Goal: Task Accomplishment & Management: Complete application form

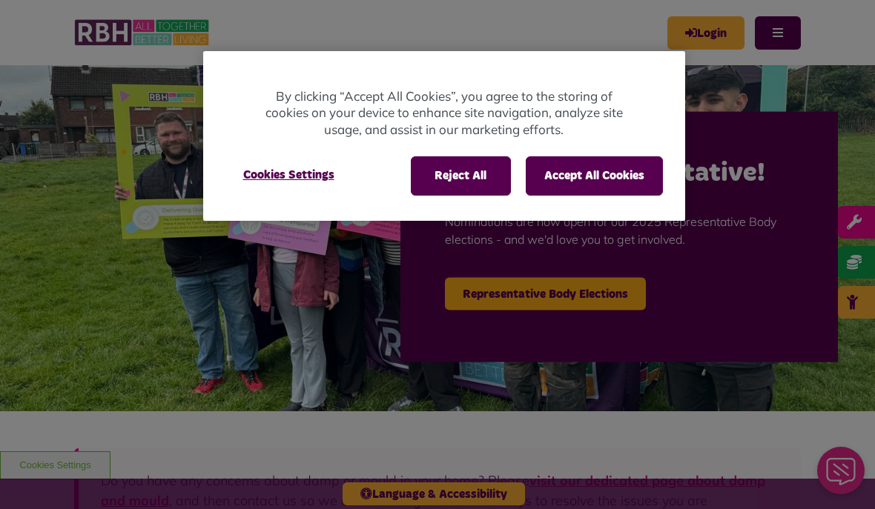
click at [577, 187] on button "Accept All Cookies" at bounding box center [594, 175] width 137 height 39
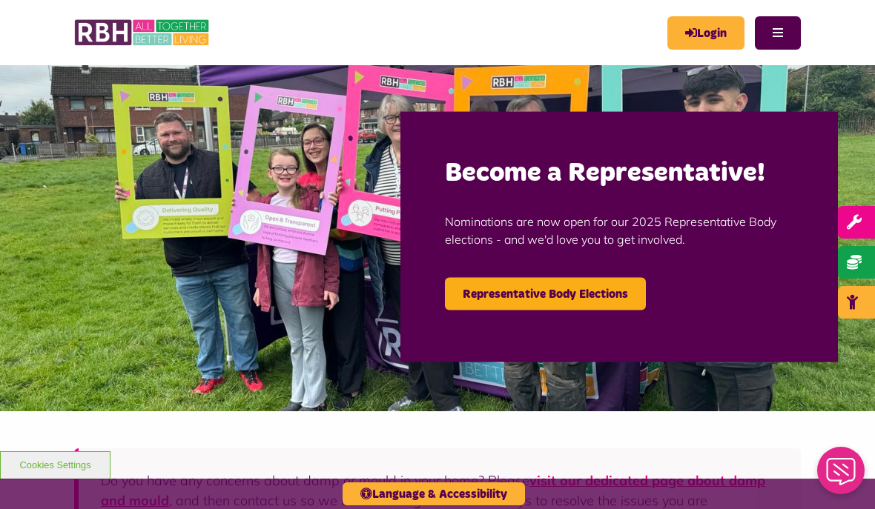
click at [527, 297] on link "Representative Body Elections" at bounding box center [545, 294] width 201 height 33
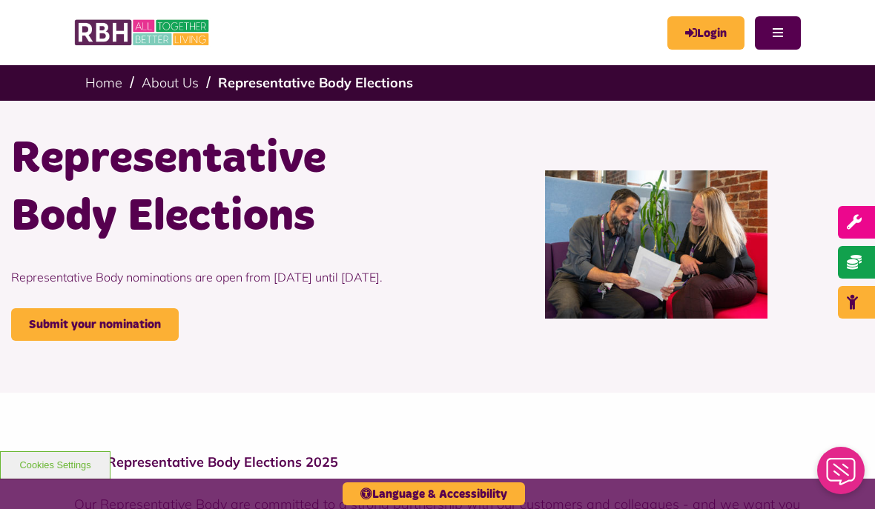
click at [101, 86] on link "Home" at bounding box center [103, 82] width 37 height 17
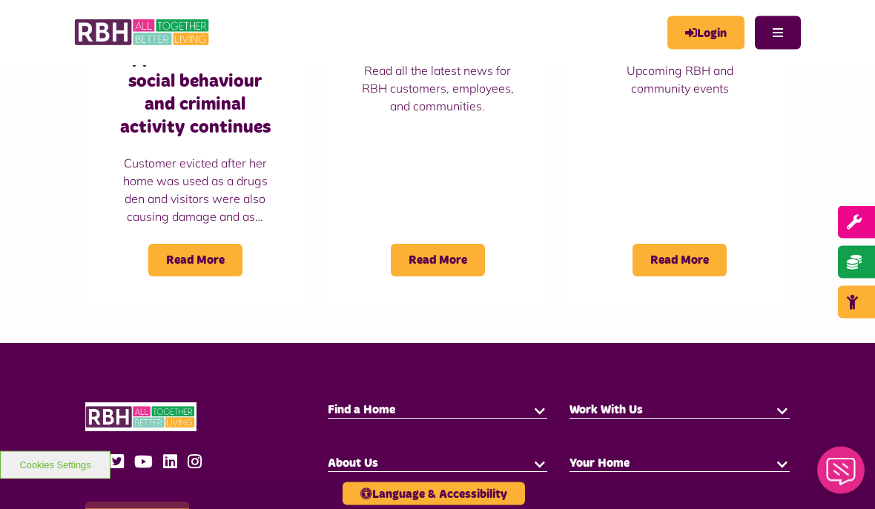
scroll to position [1355, 0]
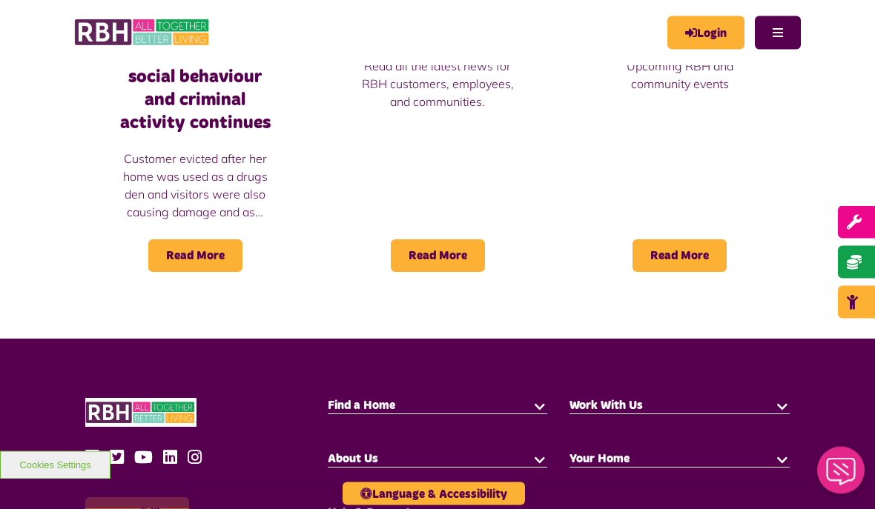
click at [775, 399] on button "button" at bounding box center [782, 406] width 15 height 15
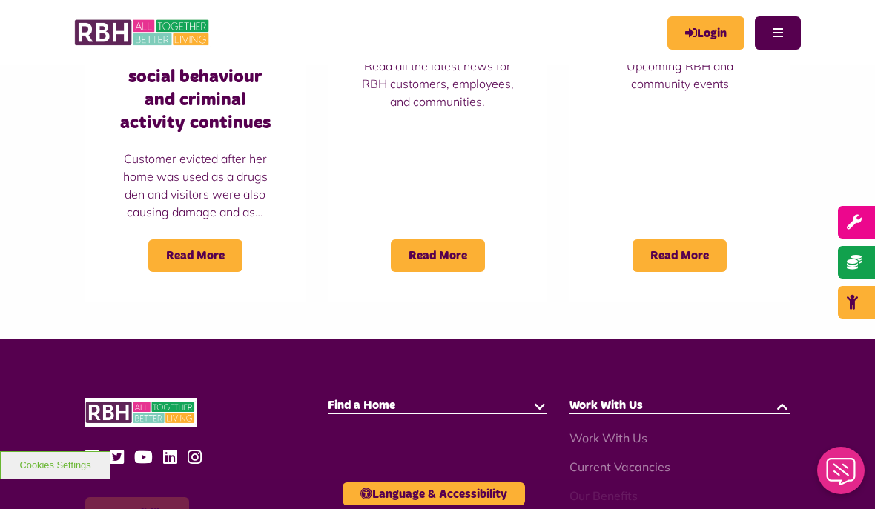
click at [627, 460] on link "Current Vacancies" at bounding box center [619, 467] width 101 height 15
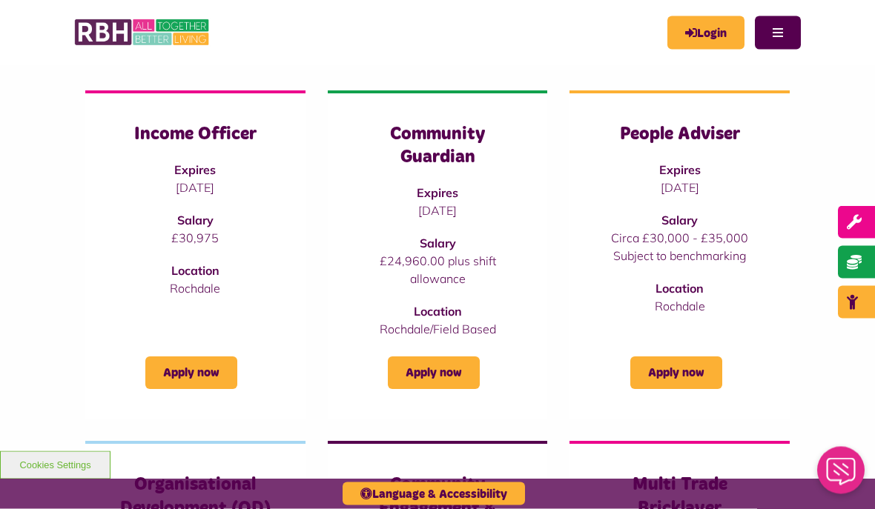
scroll to position [191, 0]
click at [672, 371] on link "Apply now" at bounding box center [676, 373] width 92 height 33
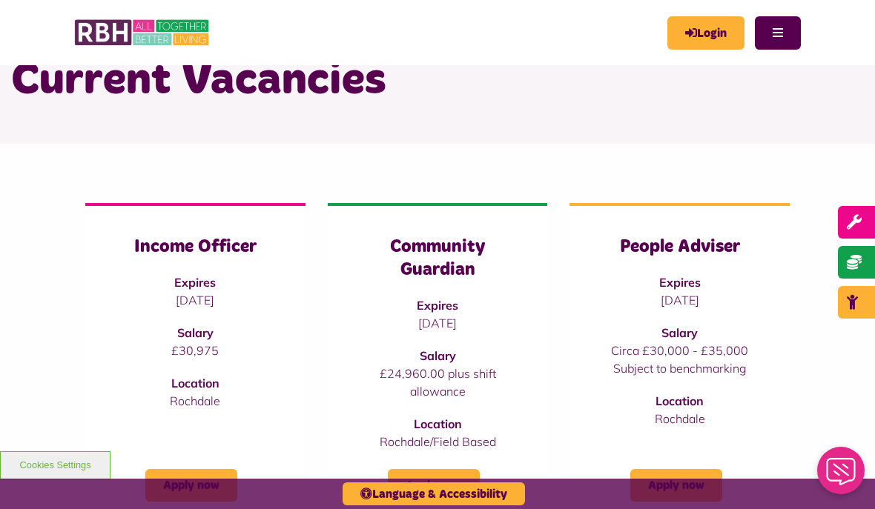
scroll to position [0, 0]
